Goal: Task Accomplishment & Management: Use online tool/utility

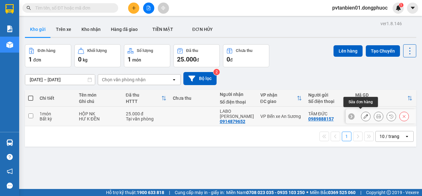
click at [363, 114] on icon at bounding box center [365, 116] width 4 height 4
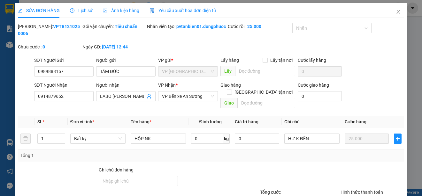
type input "0989888157"
type input "TÂM ĐỨC"
type input "0914879652"
type input "LABO LÊ KHẢI"
type input "25.000"
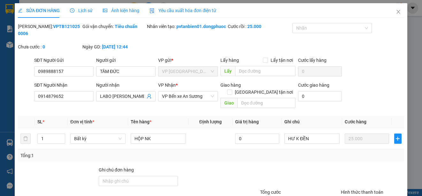
click at [87, 9] on span "Lịch sử" at bounding box center [81, 10] width 23 height 5
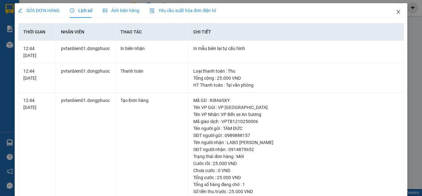
click at [396, 12] on icon "close" at bounding box center [398, 11] width 5 height 5
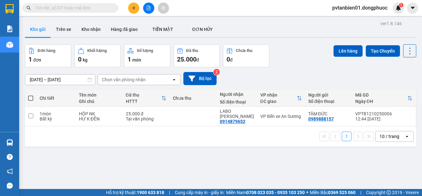
click at [30, 99] on span at bounding box center [30, 98] width 5 height 5
click at [31, 95] on input "checkbox" at bounding box center [31, 95] width 0 height 0
checkbox input "true"
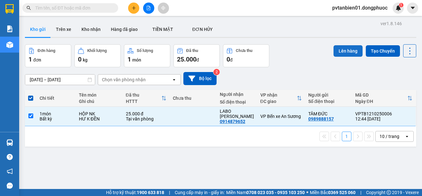
click at [340, 49] on button "Lên hàng" at bounding box center [347, 50] width 29 height 11
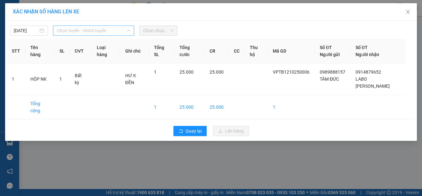
click at [67, 29] on span "Chọn tuyến - nhóm tuyến" at bounding box center [93, 31] width 73 height 10
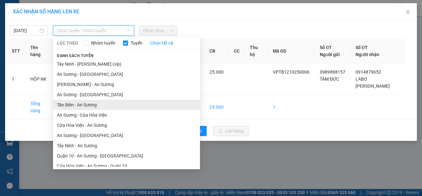
click at [83, 105] on li "Tân Biên - An Sương" at bounding box center [126, 105] width 147 height 10
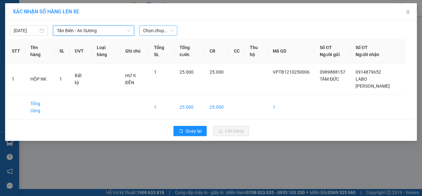
click at [157, 32] on span "Chọn chuyến" at bounding box center [158, 31] width 30 height 10
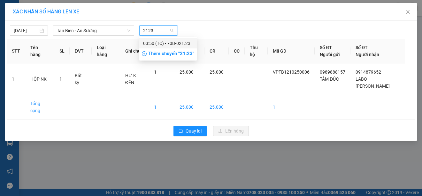
type input "2123"
click at [153, 29] on span "Chọn chuyến" at bounding box center [158, 31] width 30 height 10
click at [162, 33] on span "Chọn chuyến" at bounding box center [158, 31] width 30 height 10
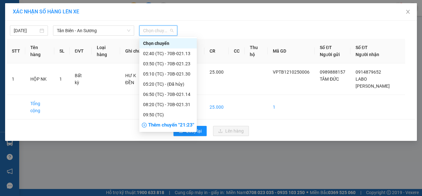
click at [148, 26] on span "Chọn chuyến" at bounding box center [158, 31] width 30 height 10
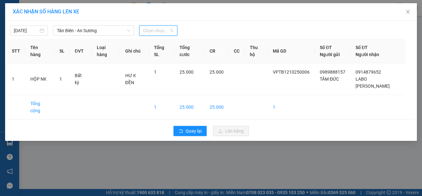
click at [151, 32] on span "Chọn chuyến" at bounding box center [158, 31] width 30 height 10
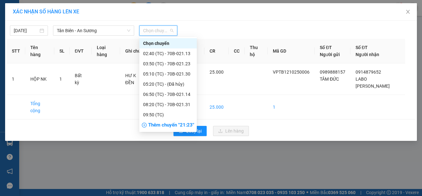
click at [151, 31] on span "Chọn chuyến" at bounding box center [158, 31] width 30 height 10
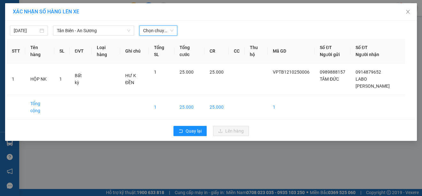
click at [152, 30] on span "Chọn chuyến" at bounding box center [158, 31] width 30 height 10
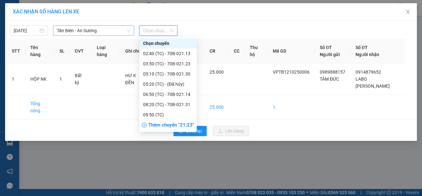
click at [95, 29] on span "Tân Biên - An Sương" at bounding box center [93, 31] width 73 height 10
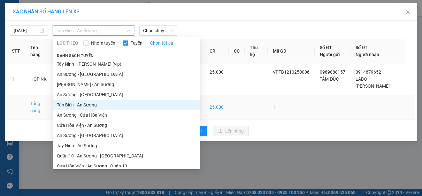
drag, startPoint x: 70, startPoint y: 103, endPoint x: 88, endPoint y: 95, distance: 19.9
click at [71, 102] on li "Tân Biên - An Sương" at bounding box center [126, 105] width 147 height 10
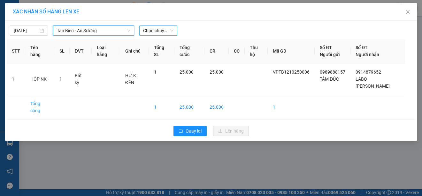
click at [151, 34] on span "Chọn chuyến" at bounding box center [158, 31] width 30 height 10
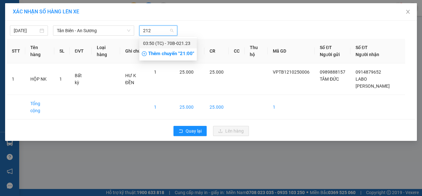
type input "2123"
click at [169, 39] on div "03:50 (TC) - 70B-021.23" at bounding box center [167, 43] width 57 height 10
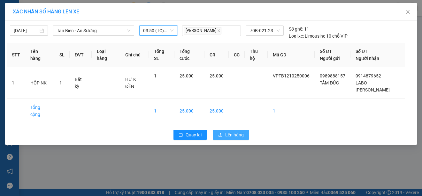
click at [238, 132] on span "Lên hàng" at bounding box center [234, 135] width 19 height 7
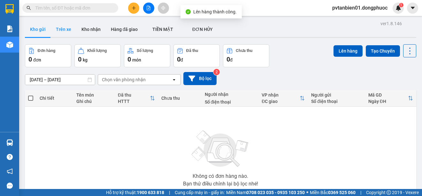
click at [64, 32] on button "Trên xe" at bounding box center [64, 29] width 26 height 15
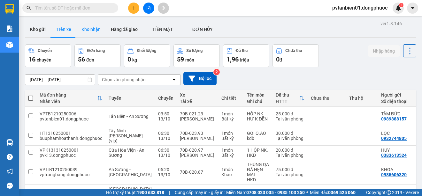
click at [90, 31] on button "Kho nhận" at bounding box center [90, 29] width 29 height 15
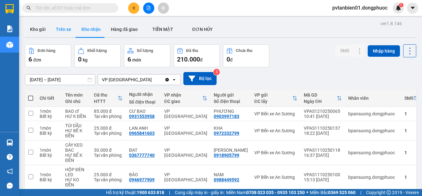
click at [64, 26] on button "Trên xe" at bounding box center [64, 29] width 26 height 15
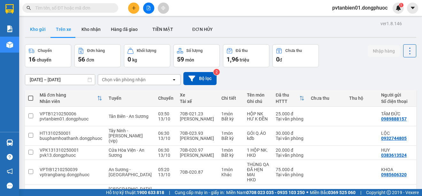
click at [34, 29] on button "Kho gửi" at bounding box center [38, 29] width 26 height 15
